Goal: Task Accomplishment & Management: Manage account settings

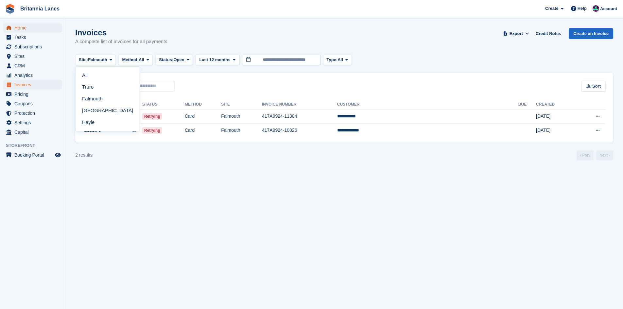
click at [37, 26] on span "Home" at bounding box center [33, 27] width 39 height 9
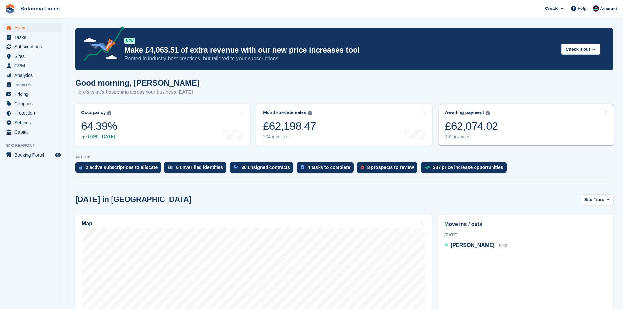
click at [484, 118] on div "Awaiting payment The total outstanding balance on all open invoices. £62,074.02…" at bounding box center [471, 125] width 53 height 30
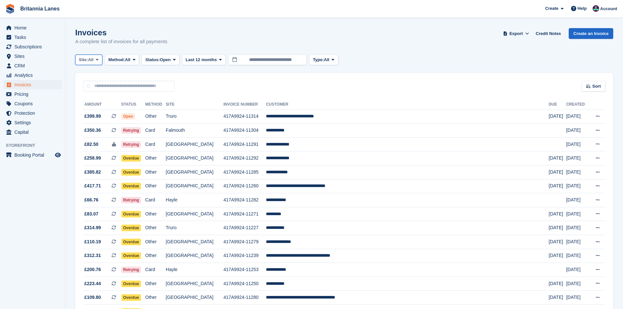
click at [89, 59] on span "All" at bounding box center [91, 60] width 6 height 7
click at [85, 97] on link "Falmouth" at bounding box center [107, 99] width 59 height 12
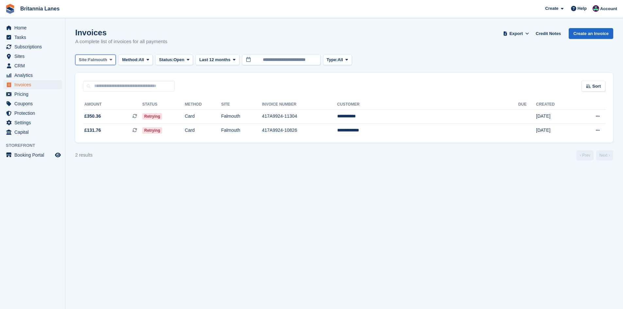
click at [94, 63] on span "Falmouth" at bounding box center [97, 60] width 19 height 7
click at [88, 121] on link "Hayle" at bounding box center [107, 122] width 59 height 12
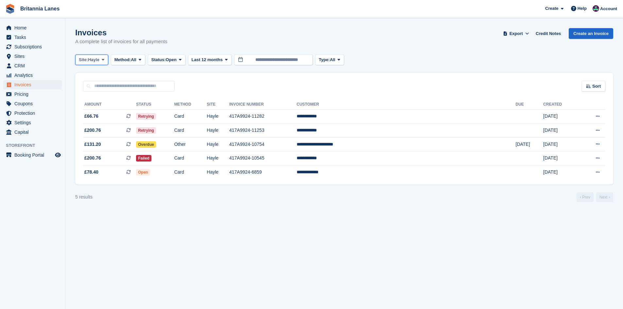
click at [98, 59] on span "Hayle" at bounding box center [93, 60] width 11 height 7
click at [85, 85] on link "Truro" at bounding box center [107, 87] width 59 height 12
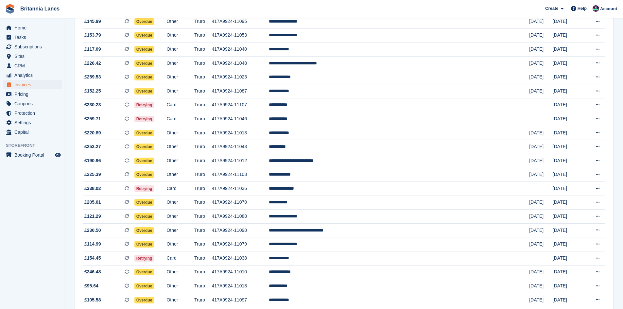
scroll to position [530, 0]
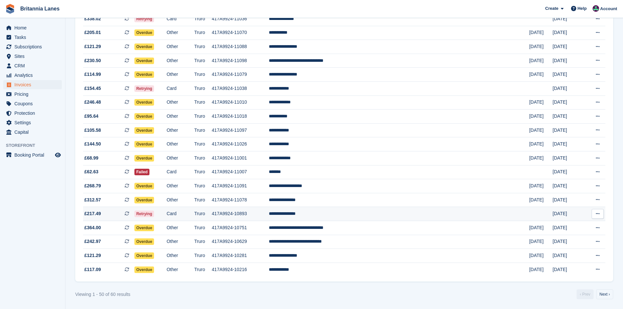
click at [363, 211] on td "**********" at bounding box center [399, 214] width 260 height 14
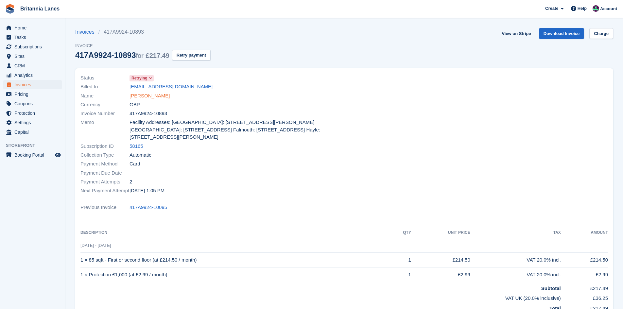
click at [154, 97] on link "[PERSON_NAME]" at bounding box center [150, 96] width 40 height 8
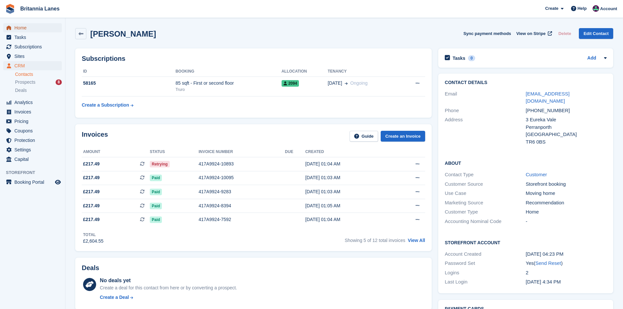
click at [19, 30] on span "Home" at bounding box center [33, 27] width 39 height 9
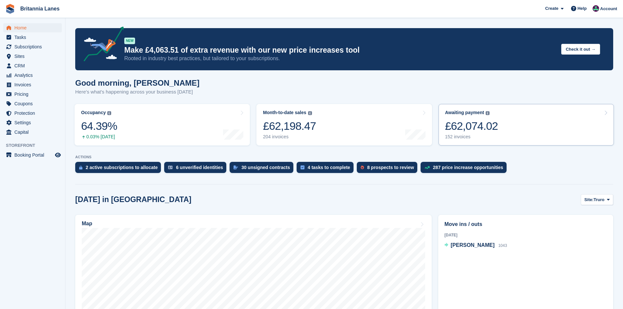
click at [528, 114] on link "Awaiting payment The total outstanding balance on all open invoices. £62,074.02…" at bounding box center [526, 125] width 175 height 42
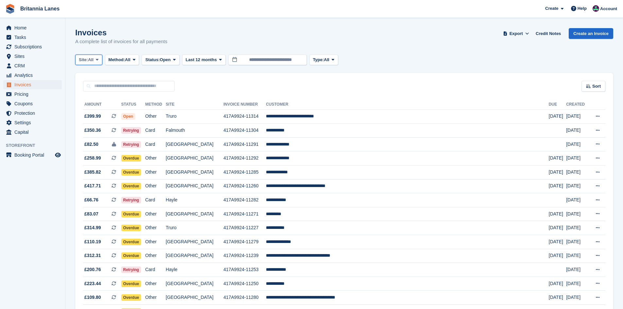
click at [92, 62] on span "All" at bounding box center [91, 60] width 6 height 7
click at [95, 91] on link "Truro" at bounding box center [107, 87] width 59 height 12
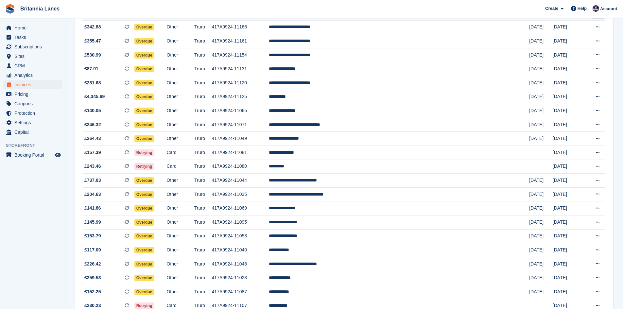
scroll to position [164, 0]
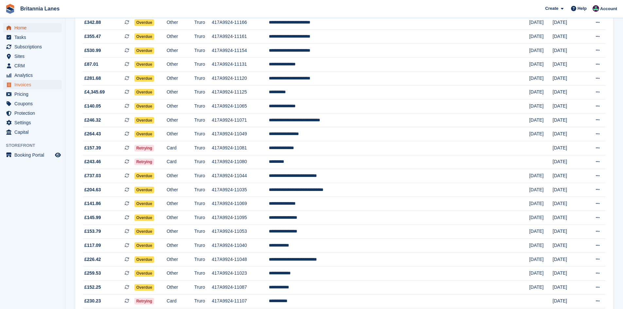
click at [24, 27] on span "Home" at bounding box center [33, 27] width 39 height 9
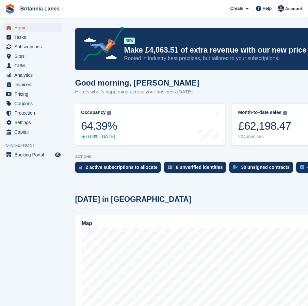
drag, startPoint x: 19, startPoint y: 25, endPoint x: 30, endPoint y: 25, distance: 11.8
click at [19, 25] on span "Home" at bounding box center [33, 27] width 39 height 9
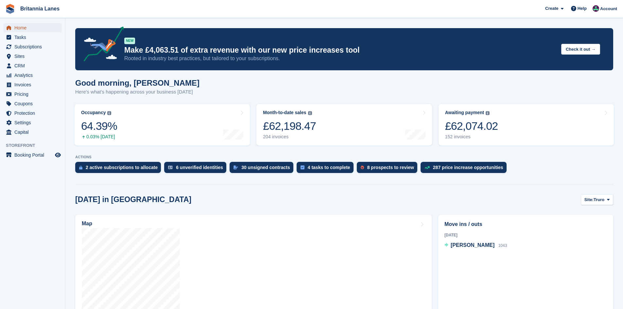
click at [40, 28] on span "Home" at bounding box center [33, 27] width 39 height 9
click at [35, 24] on span "Home" at bounding box center [33, 27] width 39 height 9
click at [596, 202] on span "Truro" at bounding box center [599, 200] width 11 height 7
click at [591, 227] on link "Falmouth" at bounding box center [580, 227] width 59 height 12
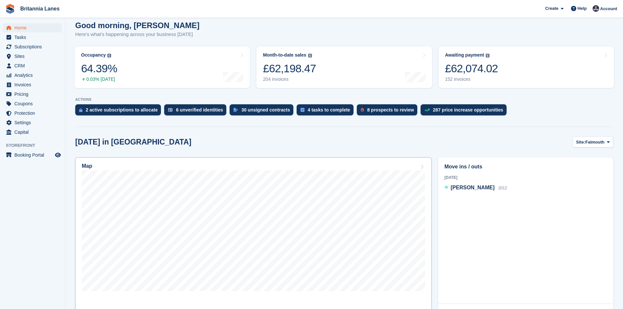
scroll to position [131, 0]
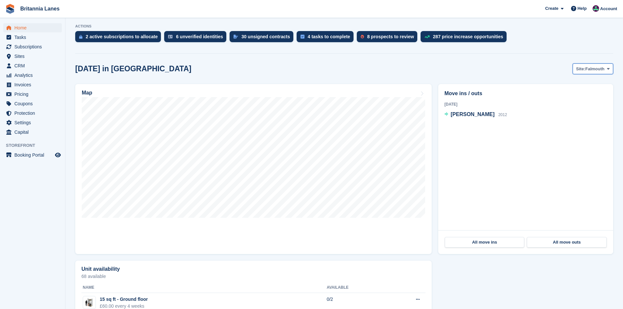
click at [598, 71] on span "Falmouth" at bounding box center [594, 69] width 19 height 7
click at [571, 122] on link "Hayle" at bounding box center [580, 120] width 59 height 12
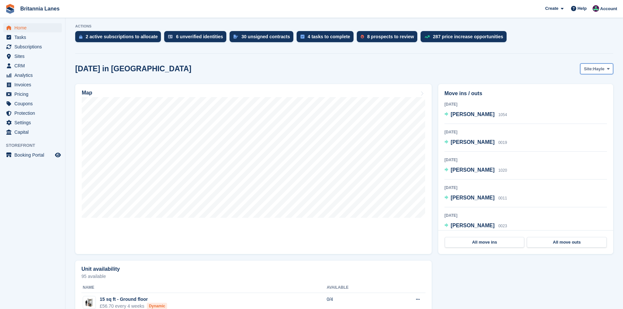
click at [608, 69] on icon at bounding box center [608, 69] width 3 height 4
click at [577, 108] on link "[GEOGRAPHIC_DATA]" at bounding box center [580, 108] width 59 height 12
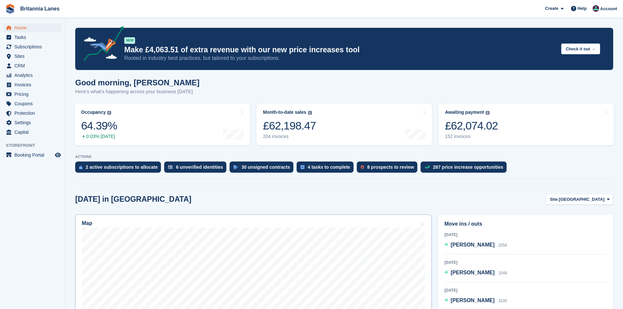
scroll to position [0, 0]
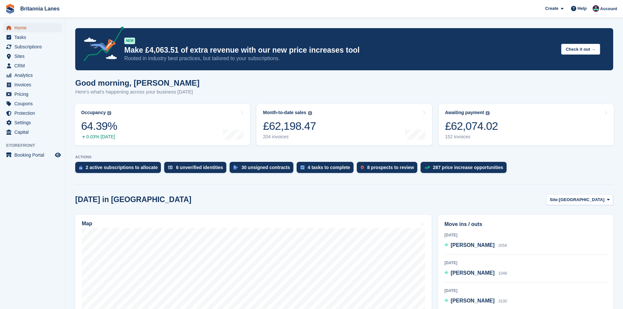
click at [15, 26] on span "Home" at bounding box center [33, 27] width 39 height 9
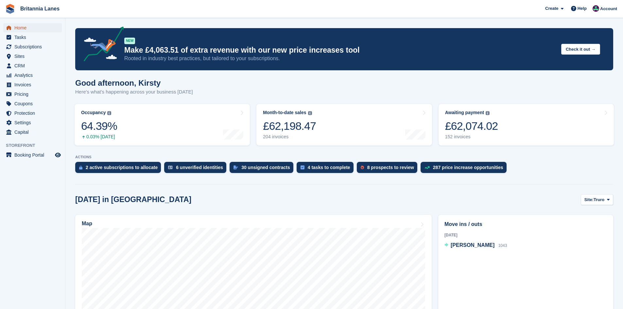
click at [17, 27] on span "Home" at bounding box center [33, 27] width 39 height 9
click at [20, 25] on span "Home" at bounding box center [33, 27] width 39 height 9
click at [27, 27] on span "Home" at bounding box center [33, 27] width 39 height 9
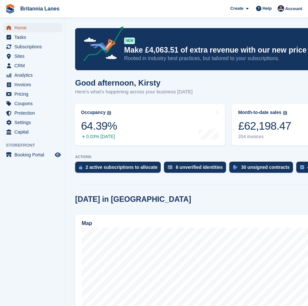
click at [24, 29] on span "Home" at bounding box center [33, 27] width 39 height 9
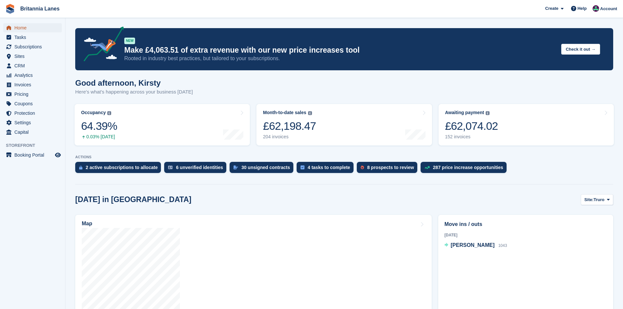
click at [38, 29] on span "Home" at bounding box center [33, 27] width 39 height 9
